Goal: Transaction & Acquisition: Purchase product/service

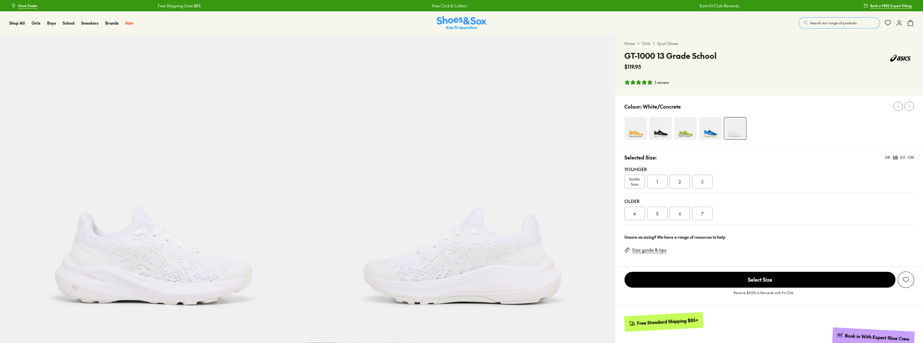
select select "*"
click at [658, 215] on span "5" at bounding box center [657, 213] width 3 height 7
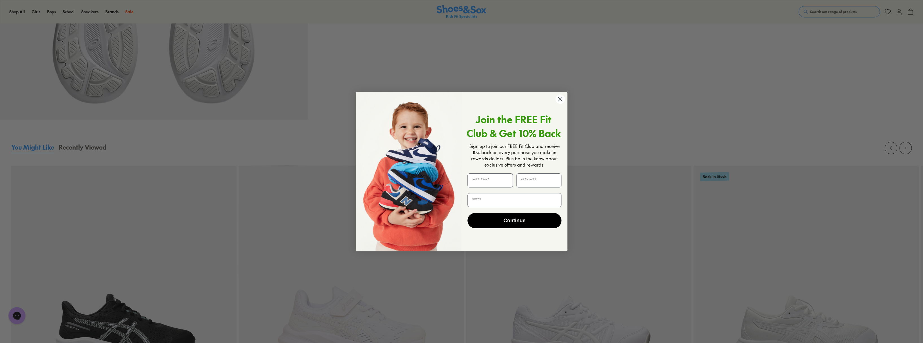
scroll to position [988, 0]
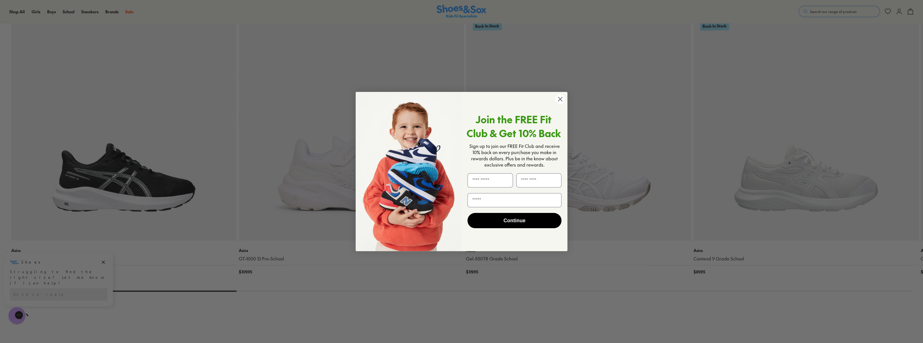
click at [563, 98] on circle "Close dialog" at bounding box center [560, 98] width 9 height 9
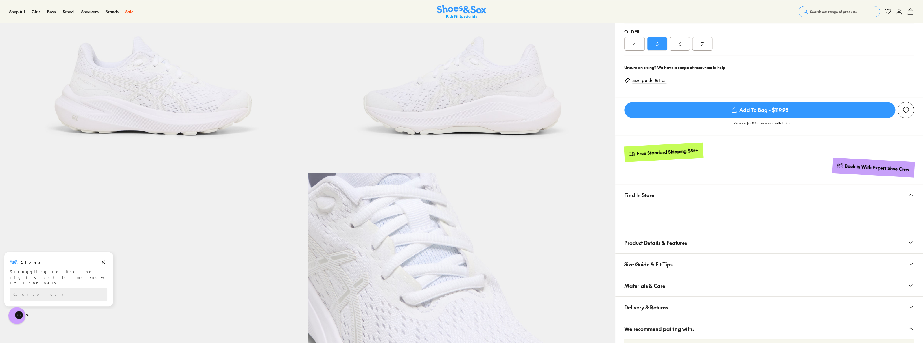
scroll to position [0, 0]
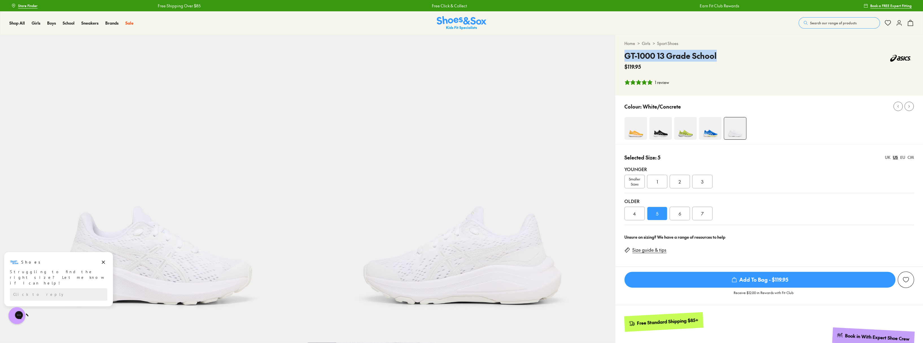
drag, startPoint x: 625, startPoint y: 54, endPoint x: 727, endPoint y: 51, distance: 102.0
click at [727, 51] on div "GT-1000 13 Grade School $119.95" at bounding box center [770, 60] width 290 height 21
copy h4 "GT-1000 13 Grade School"
